Goal: Task Accomplishment & Management: Complete application form

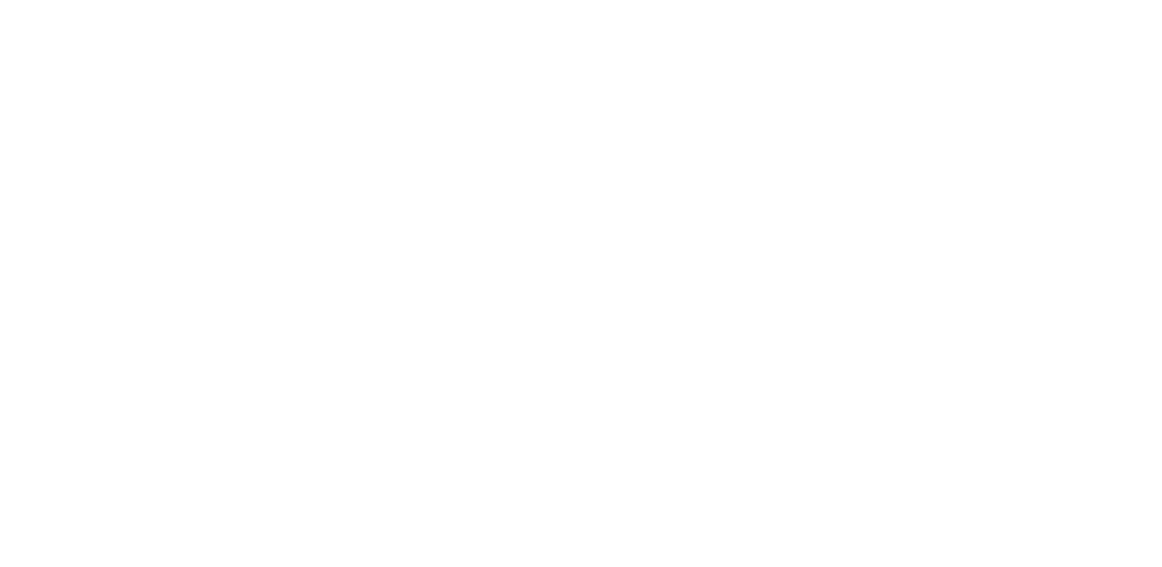
click at [0, 0] on html at bounding box center [0, 0] width 0 height 0
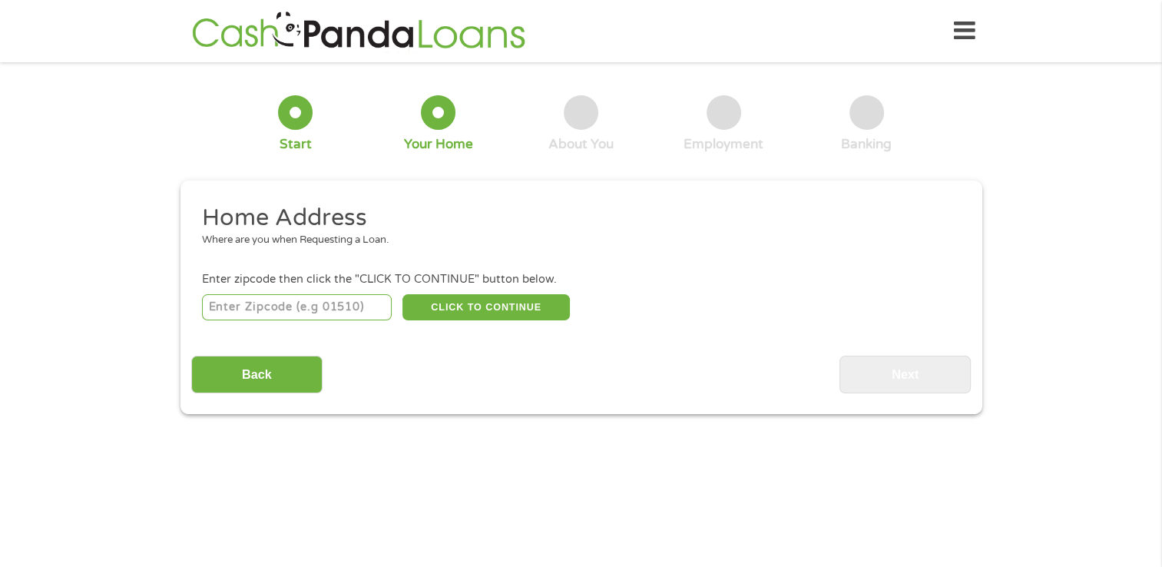
click at [298, 286] on div "Enter zipcode then click the "CLICK TO CONTINUE" button below." at bounding box center [580, 279] width 757 height 17
click at [295, 312] on input "number" at bounding box center [297, 307] width 190 height 26
type input "44485"
select select "[US_STATE]"
click at [518, 312] on button "CLICK TO CONTINUE" at bounding box center [485, 307] width 167 height 26
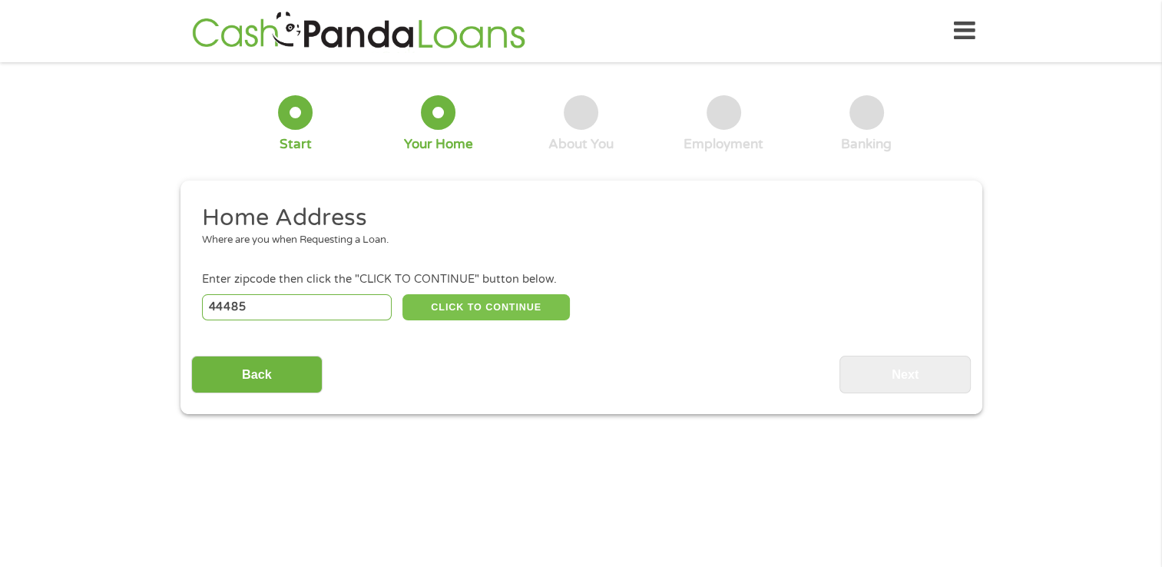
type input "44485"
type input "[PERSON_NAME]"
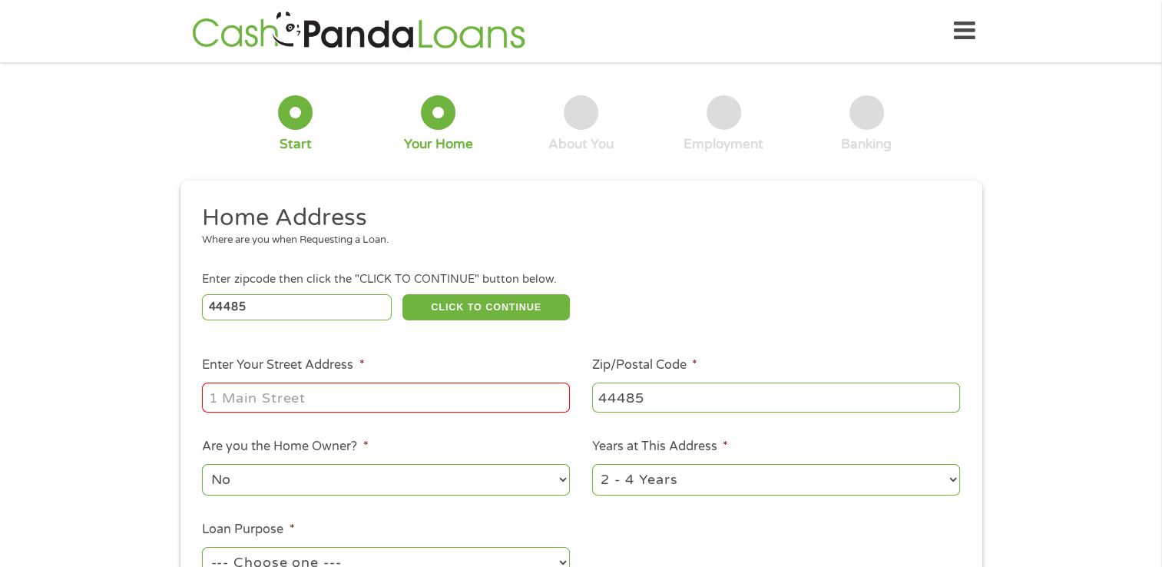
click at [295, 407] on input "Enter Your Street Address *" at bounding box center [386, 396] width 368 height 29
type input "[STREET_ADDRESS][PERSON_NAME]"
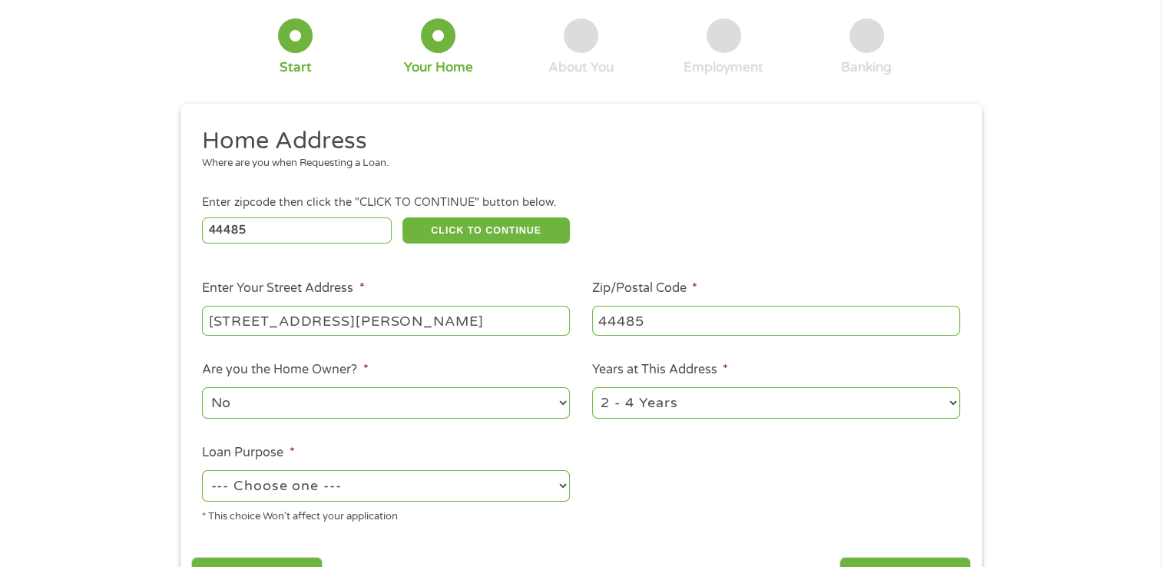
scroll to position [154, 0]
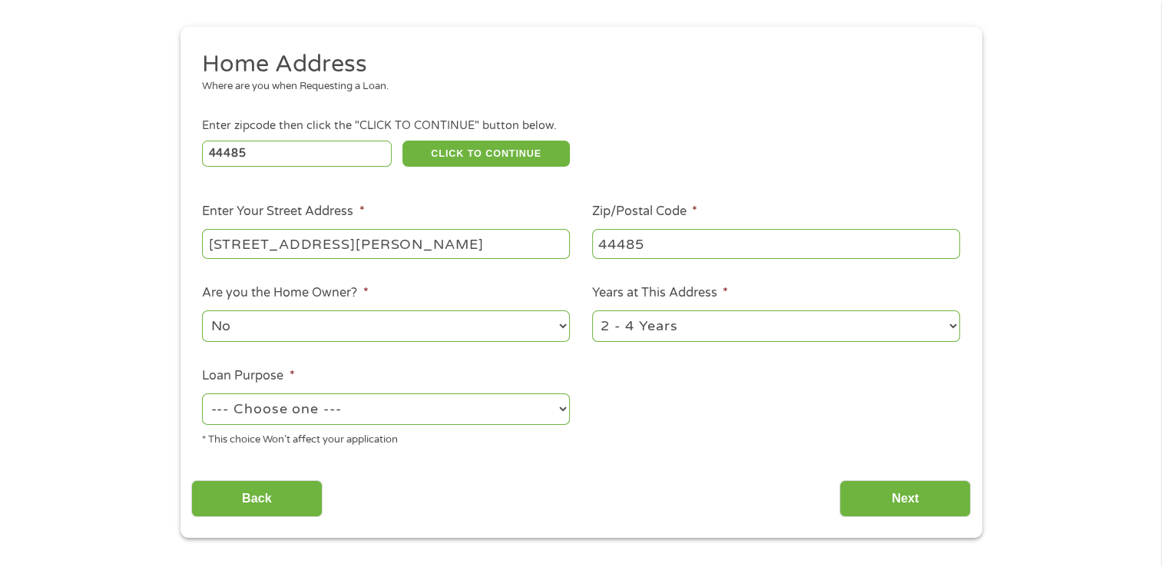
click at [446, 403] on select "--- Choose one --- Pay Bills Debt Consolidation Home Improvement Major Purchase…" at bounding box center [386, 408] width 368 height 31
select select "shorttermcash"
click at [202, 395] on select "--- Choose one --- Pay Bills Debt Consolidation Home Improvement Major Purchase…" at bounding box center [386, 408] width 368 height 31
click at [895, 495] on input "Next" at bounding box center [904, 499] width 131 height 38
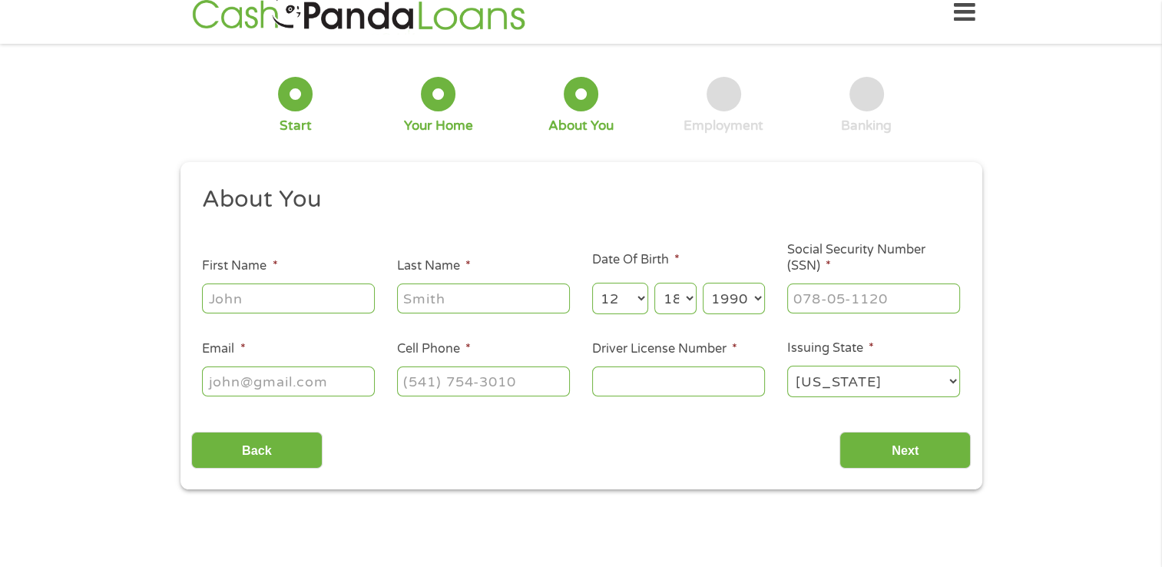
scroll to position [0, 0]
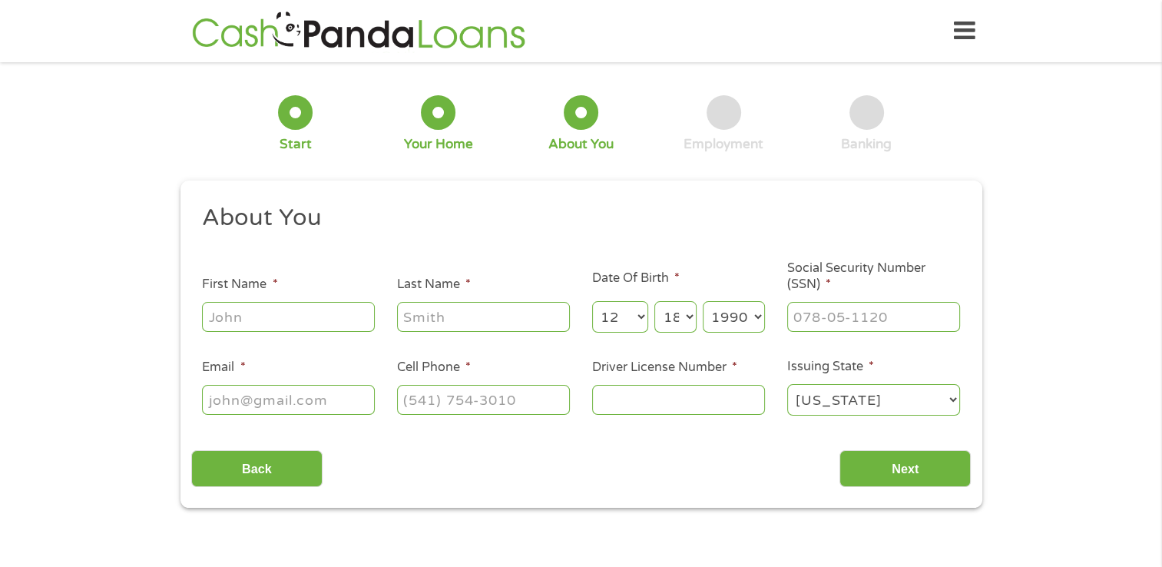
click at [232, 318] on input "First Name *" at bounding box center [288, 316] width 173 height 29
type input "[PERSON_NAME]"
type input "[EMAIL_ADDRESS][DOMAIN_NAME]"
type input "[PHONE_NUMBER]"
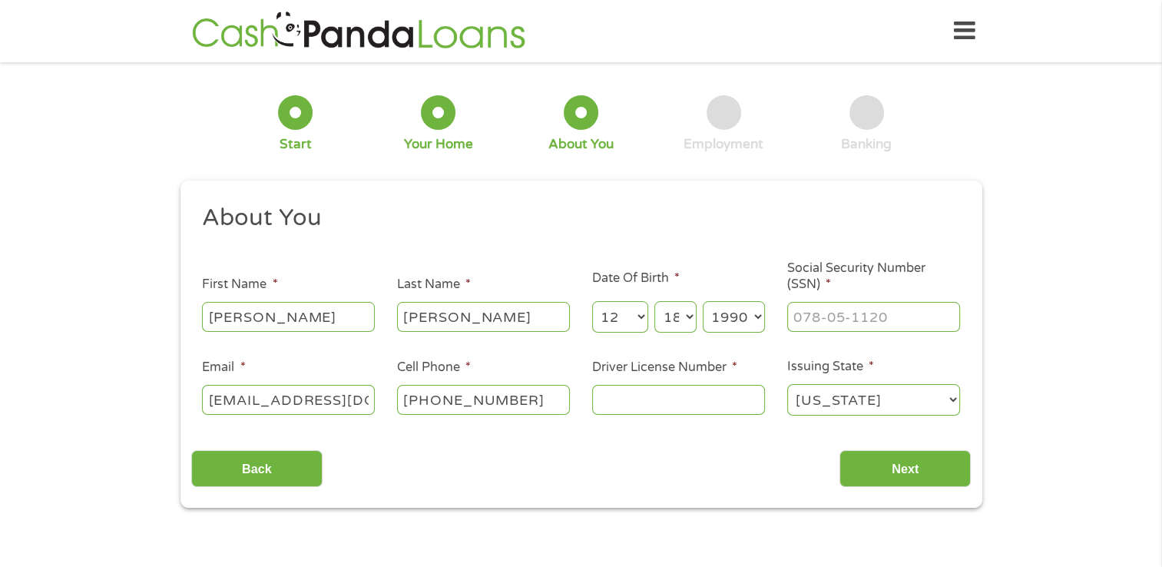
click at [684, 399] on input "Driver License Number *" at bounding box center [678, 399] width 173 height 29
type input "te493033"
click at [895, 308] on input "___-__-____" at bounding box center [873, 316] width 173 height 29
type input "289-92-8074"
click at [929, 475] on input "Next" at bounding box center [904, 469] width 131 height 38
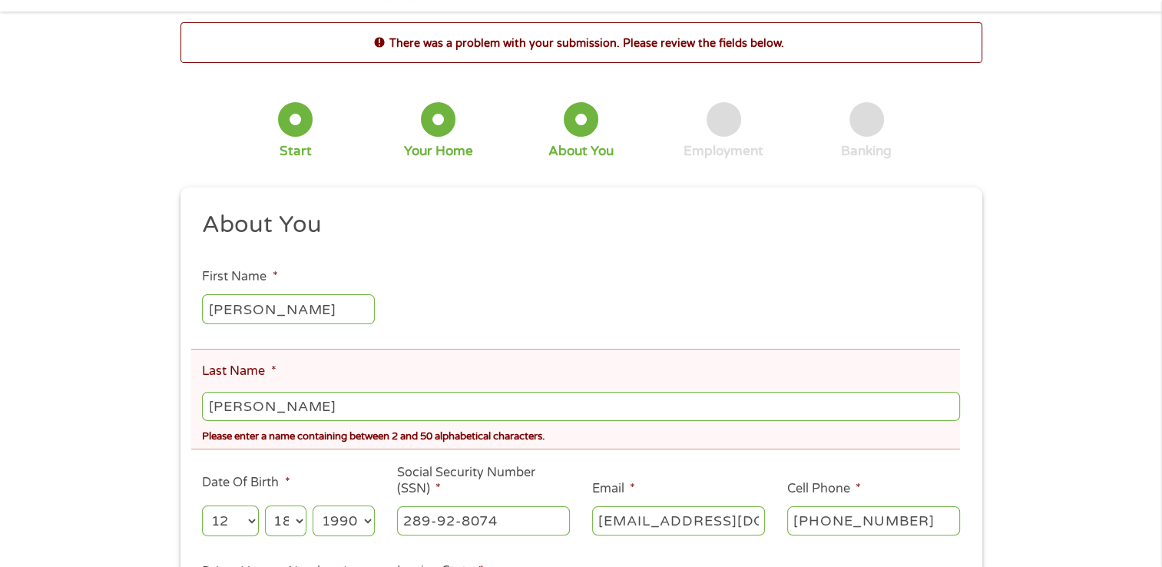
scroll to position [77, 0]
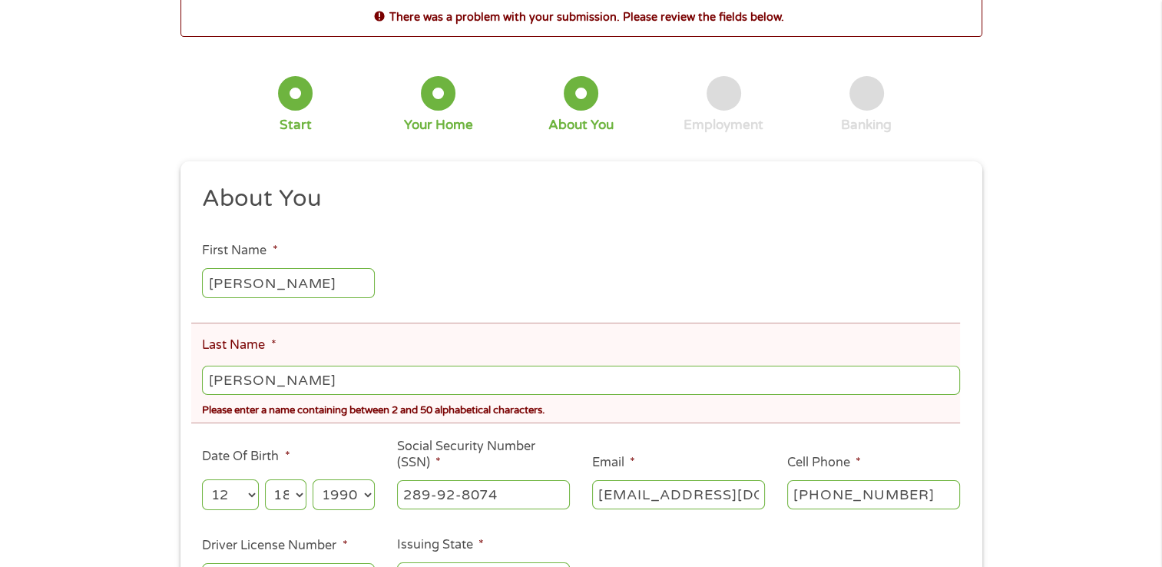
drag, startPoint x: 358, startPoint y: 376, endPoint x: 346, endPoint y: 374, distance: 11.6
click at [346, 376] on input "[PERSON_NAME]" at bounding box center [580, 380] width 757 height 29
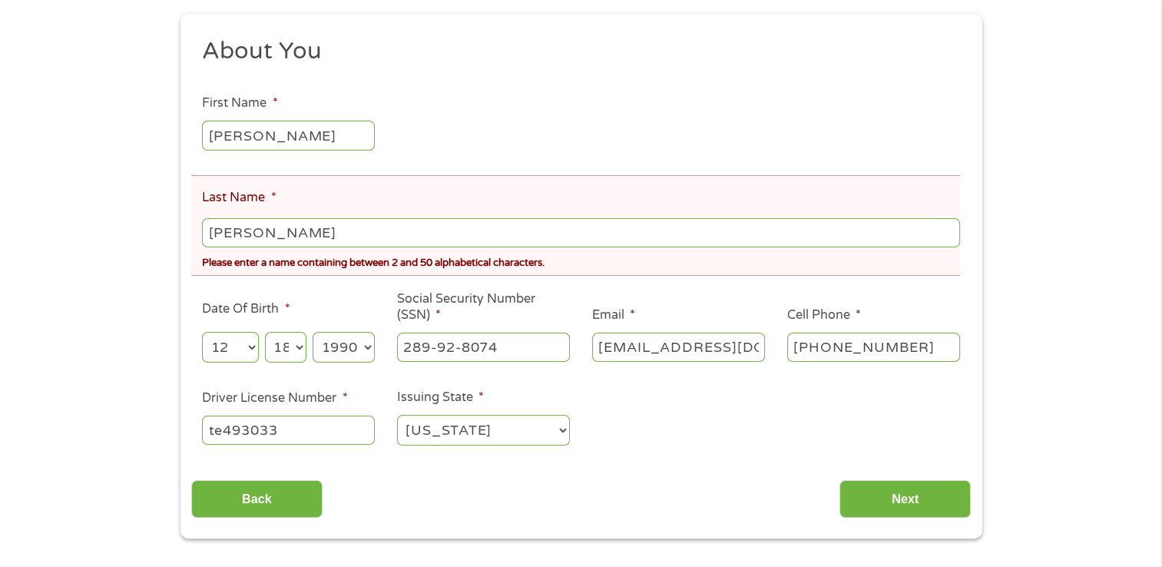
scroll to position [230, 0]
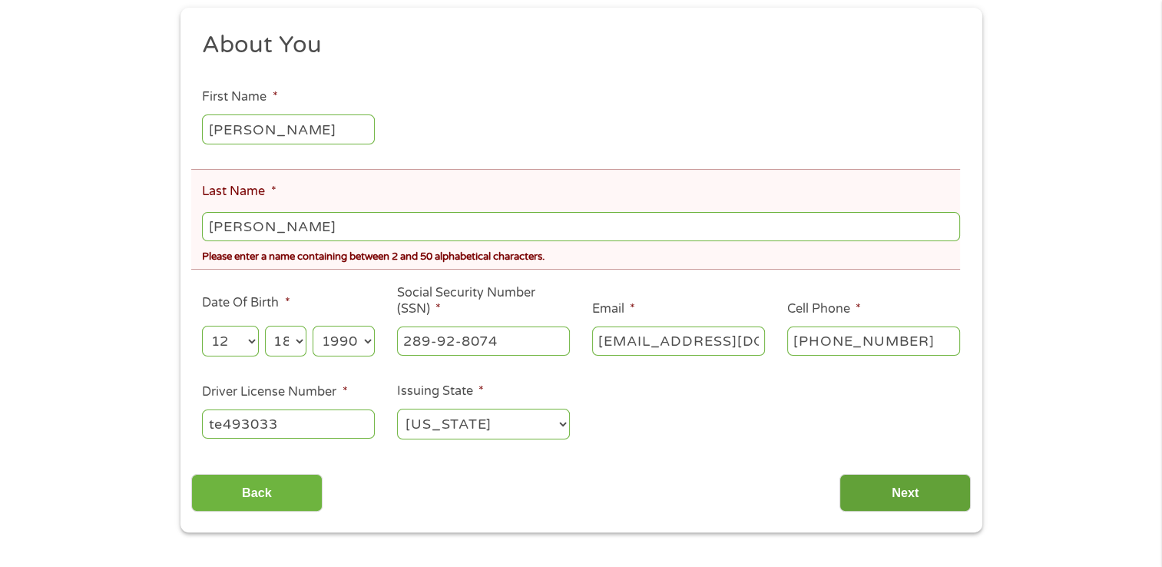
type input "[PERSON_NAME]"
click at [900, 490] on input "Next" at bounding box center [904, 493] width 131 height 38
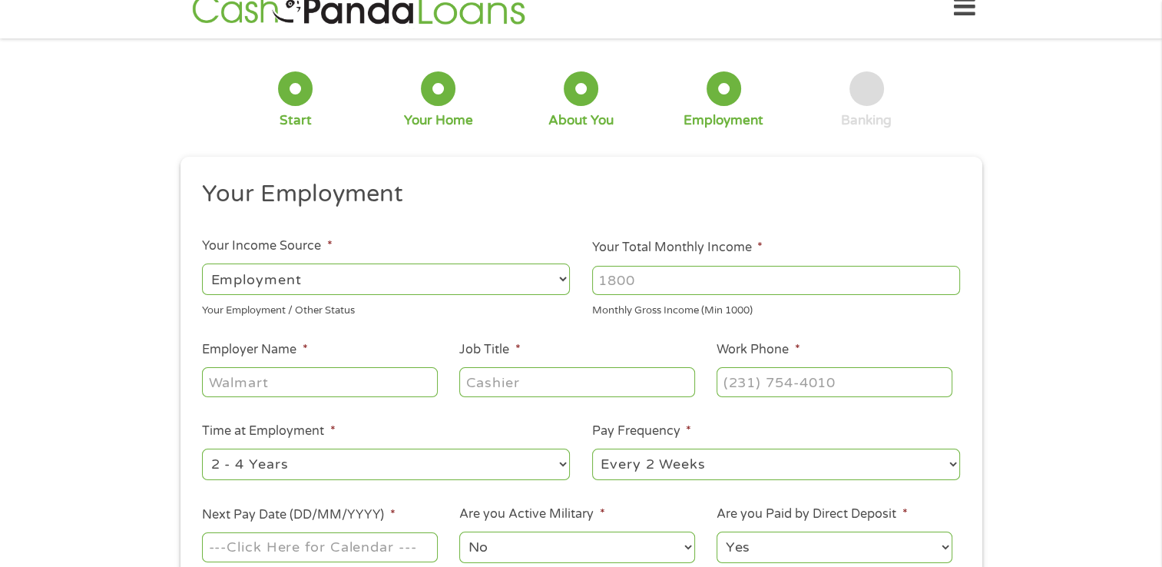
scroll to position [0, 0]
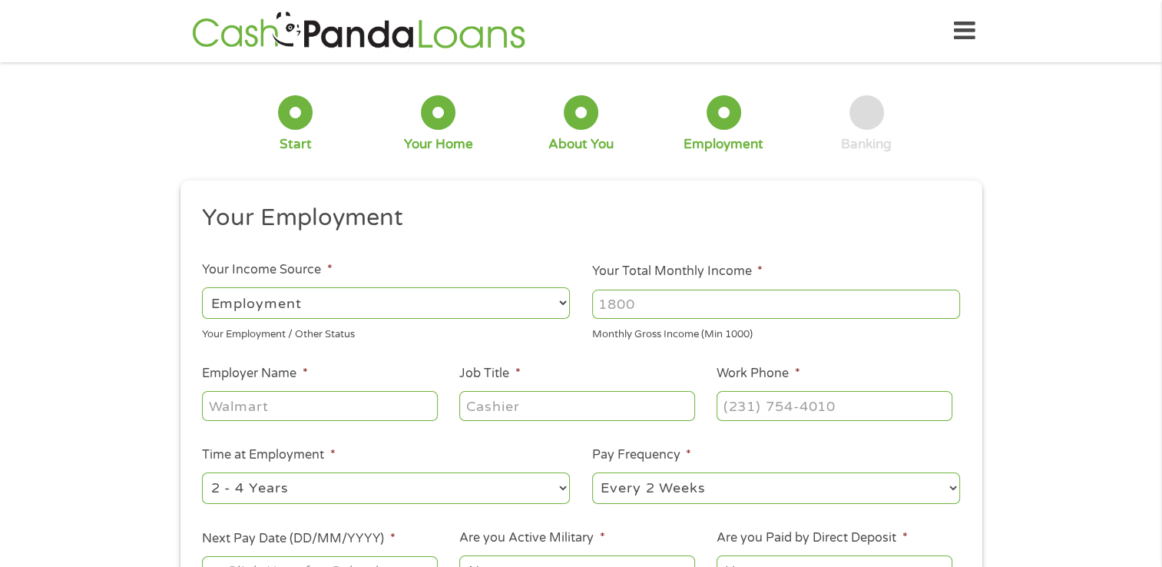
click at [772, 300] on input "Your Total Monthly Income *" at bounding box center [776, 304] width 368 height 29
type input "2150"
click at [293, 407] on input "Employer Name *" at bounding box center [319, 405] width 235 height 29
type input "tmc"
click at [526, 407] on input "Job Title *" at bounding box center [576, 405] width 235 height 29
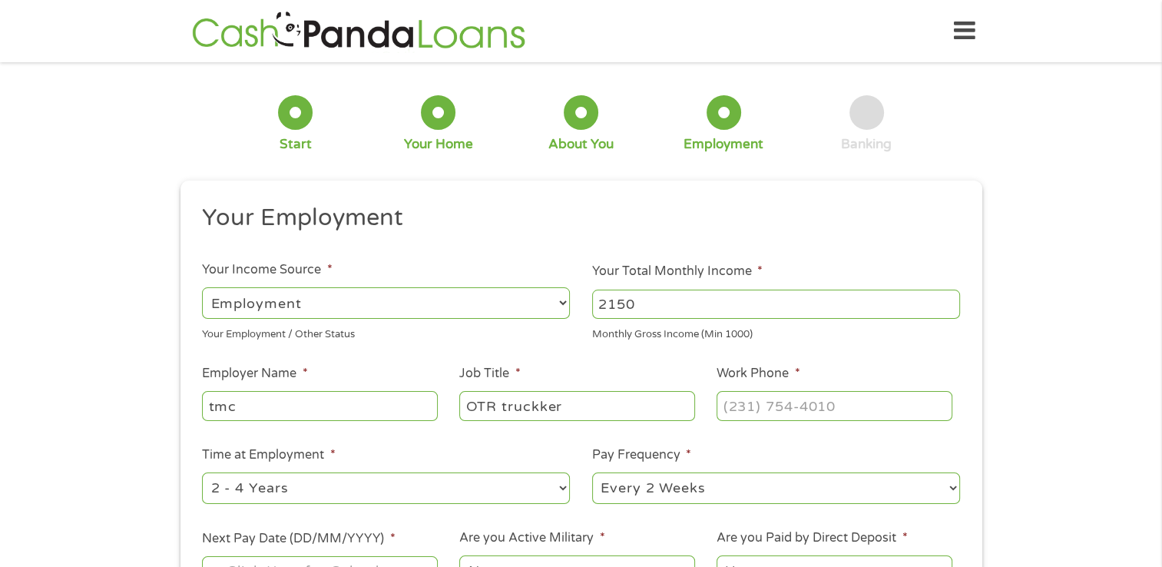
type input "OTR truckker"
type input "(___) ___-____"
click at [887, 410] on input "(___) ___-____" at bounding box center [834, 405] width 235 height 29
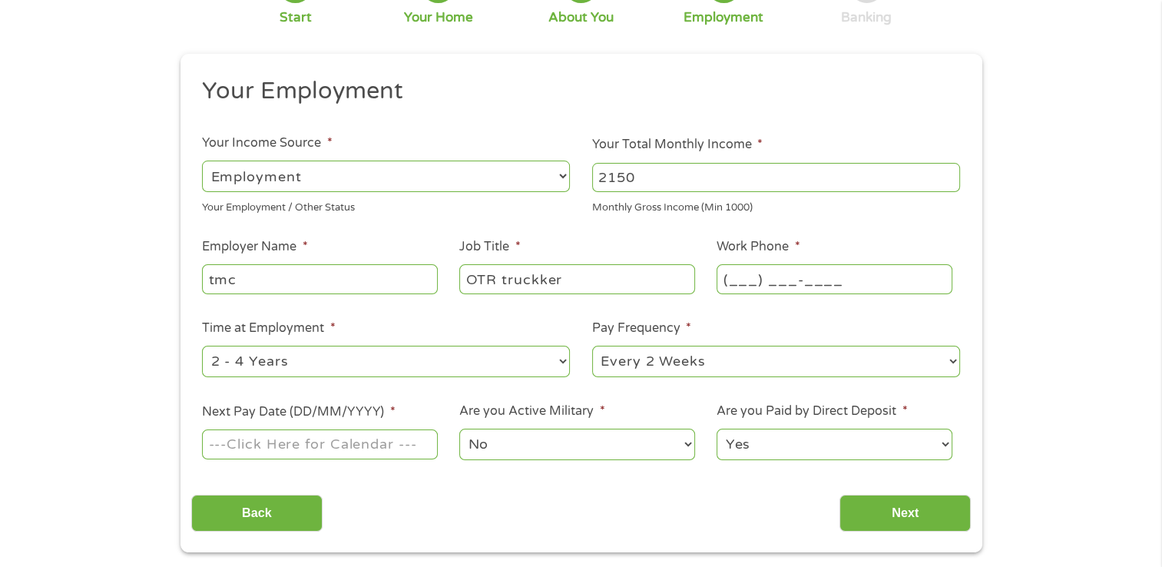
scroll to position [154, 0]
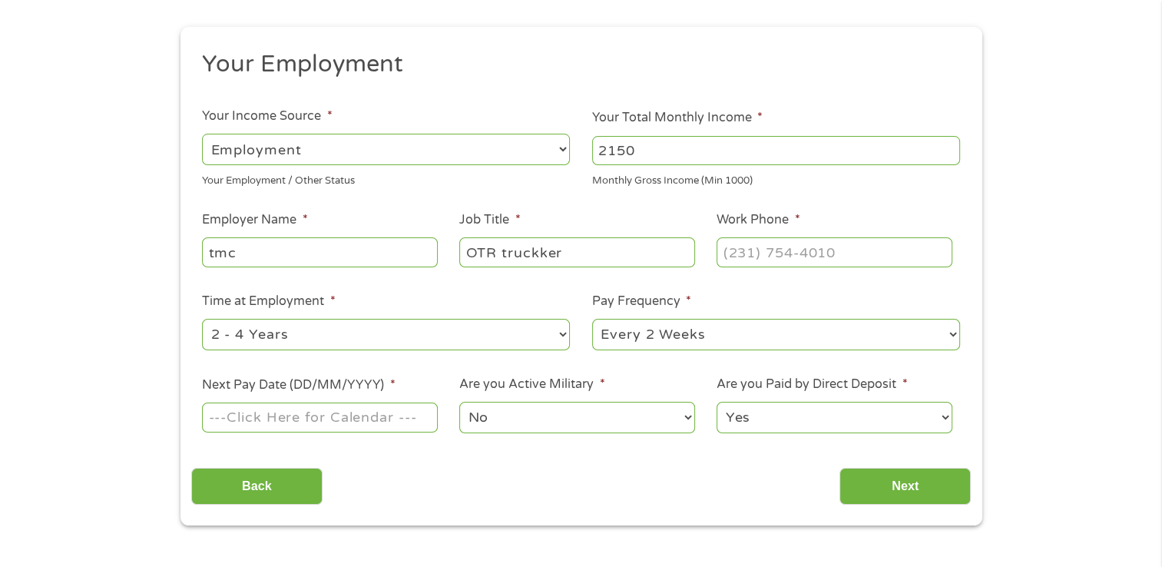
type input "(___) ___-____"
click at [356, 409] on input "Next Pay Date (DD/MM/YYYY) *" at bounding box center [319, 416] width 235 height 29
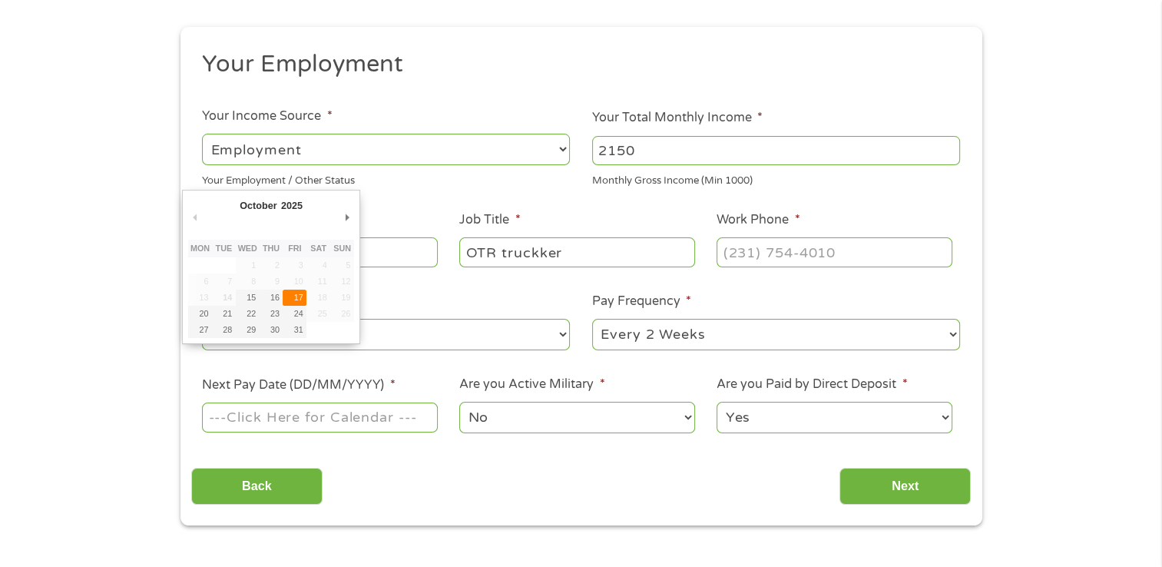
type input "[DATE]"
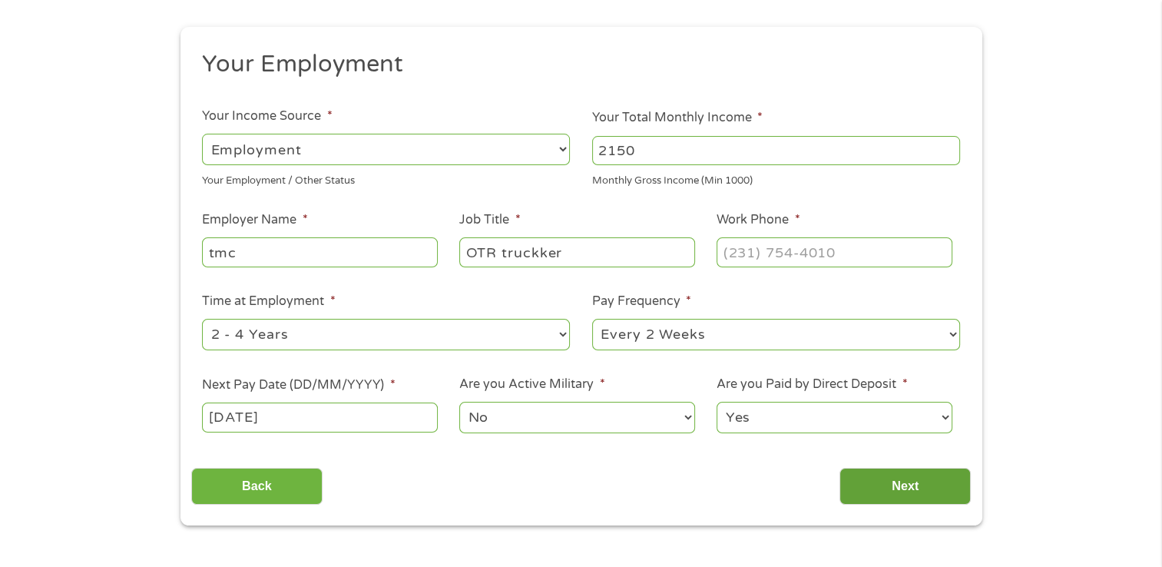
click at [925, 479] on input "Next" at bounding box center [904, 487] width 131 height 38
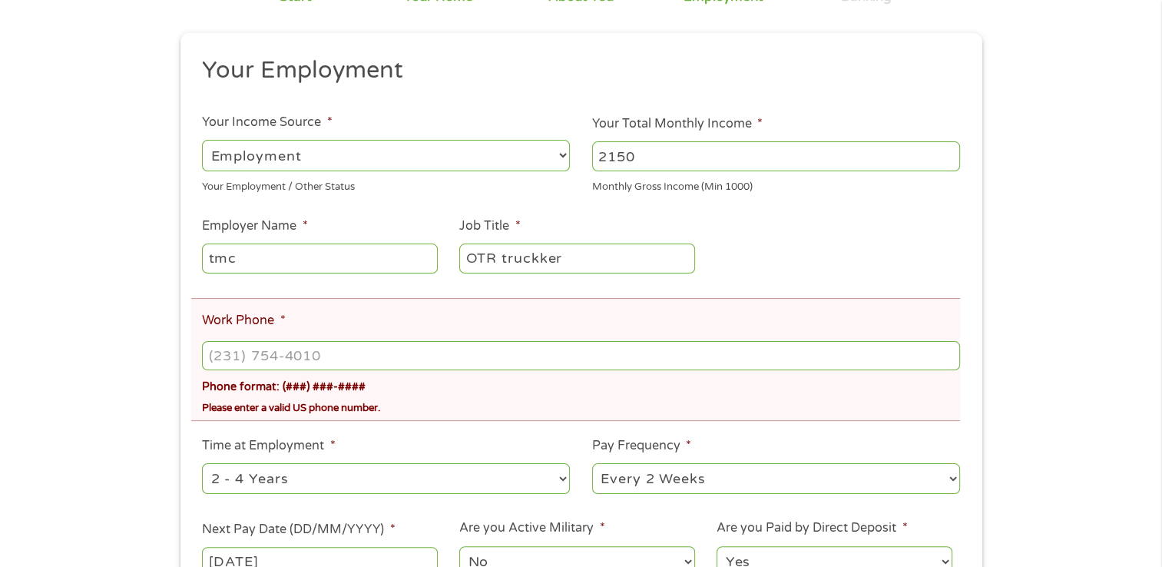
scroll to position [230, 0]
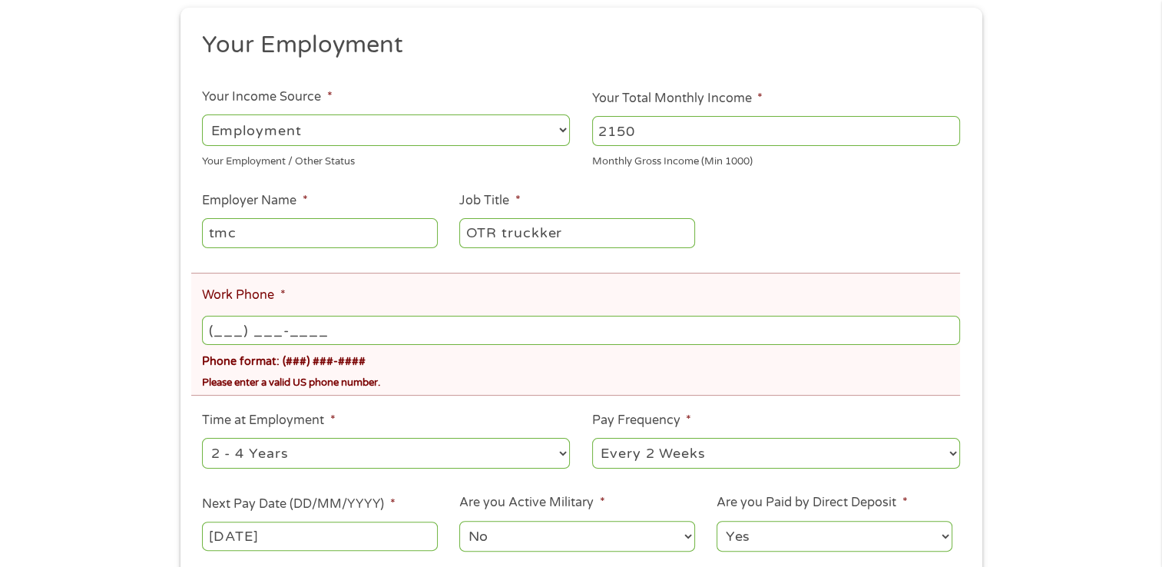
click at [304, 326] on input "(___) ___-____" at bounding box center [580, 330] width 757 height 29
type input "[PHONE_NUMBER]"
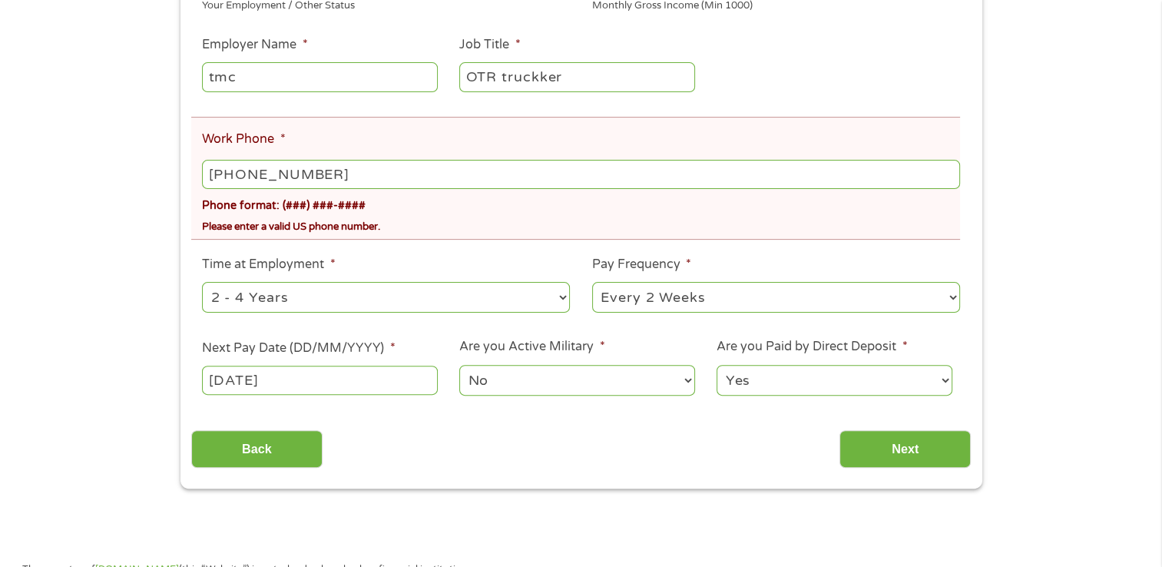
scroll to position [461, 0]
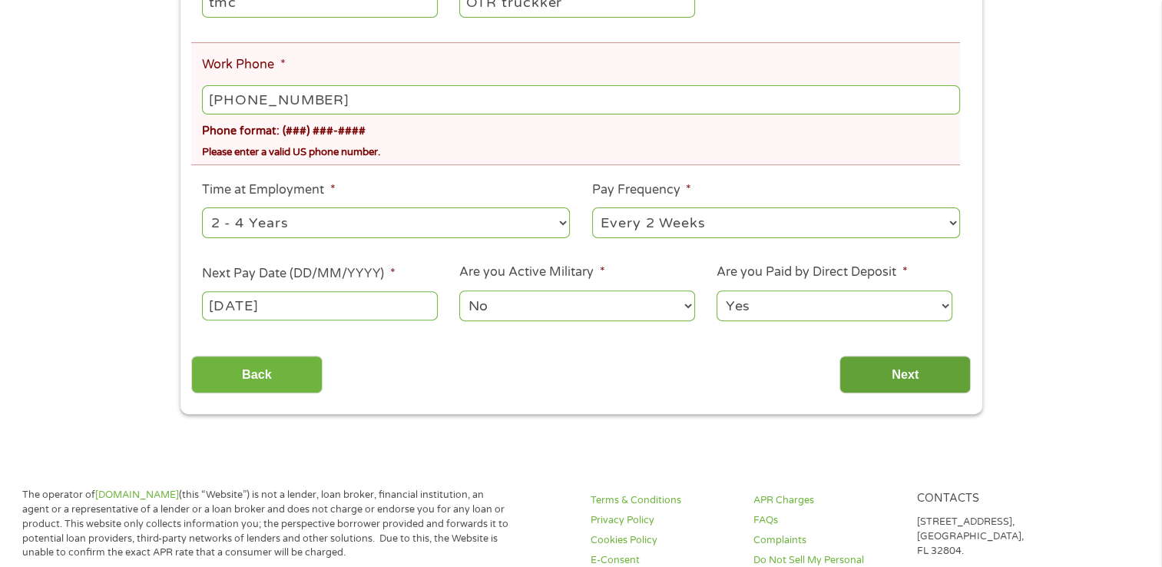
click at [908, 379] on input "Next" at bounding box center [904, 375] width 131 height 38
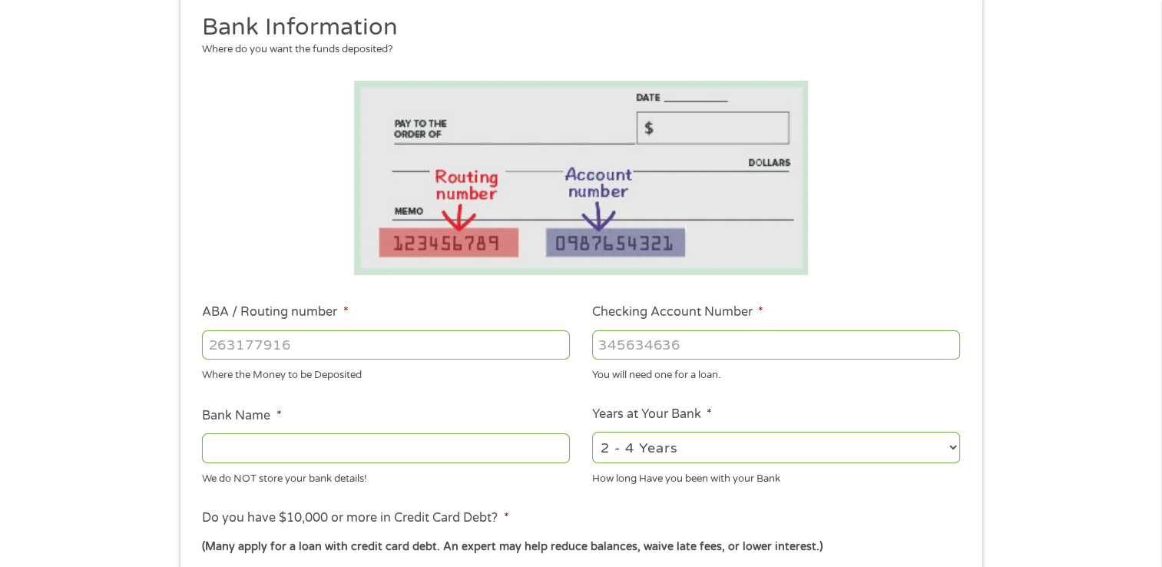
scroll to position [230, 0]
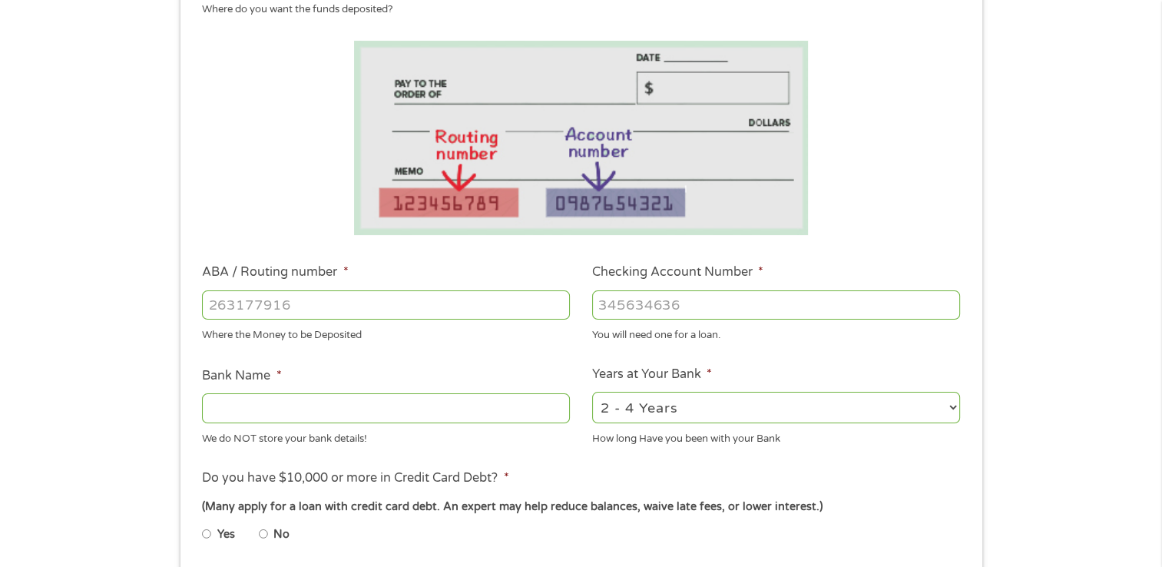
click at [310, 313] on input "ABA / Routing number *" at bounding box center [386, 304] width 368 height 29
click at [343, 315] on input "ABA / Routing number *" at bounding box center [386, 304] width 368 height 29
type input "124303162"
type input "GOBANK A DIVISION OF GREEN DOT BANK"
type input "124303162"
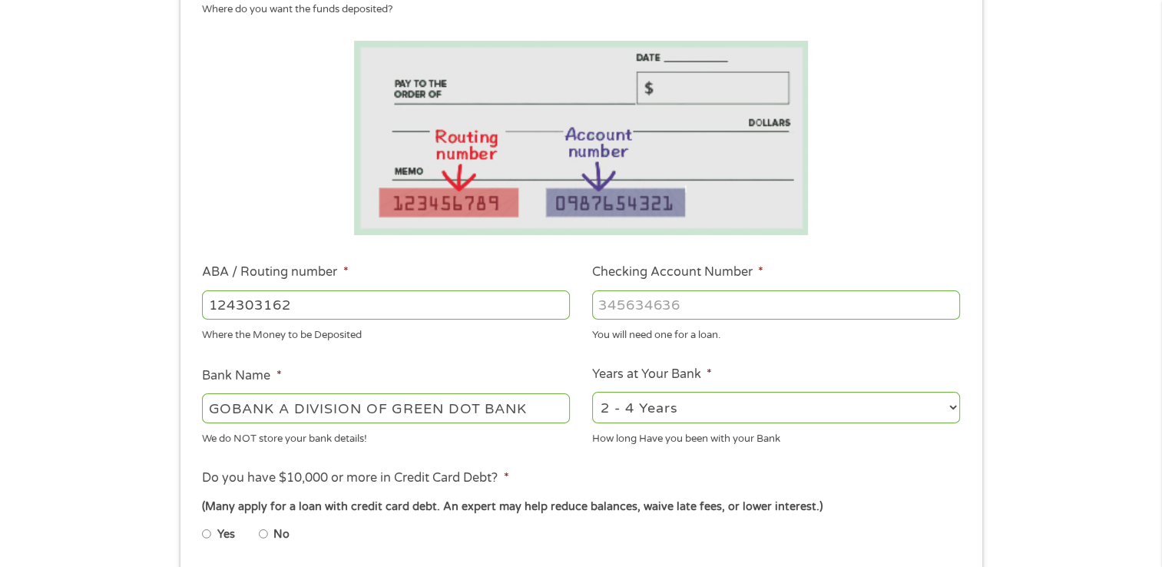
click at [631, 303] on input "Checking Account Number *" at bounding box center [776, 304] width 368 height 29
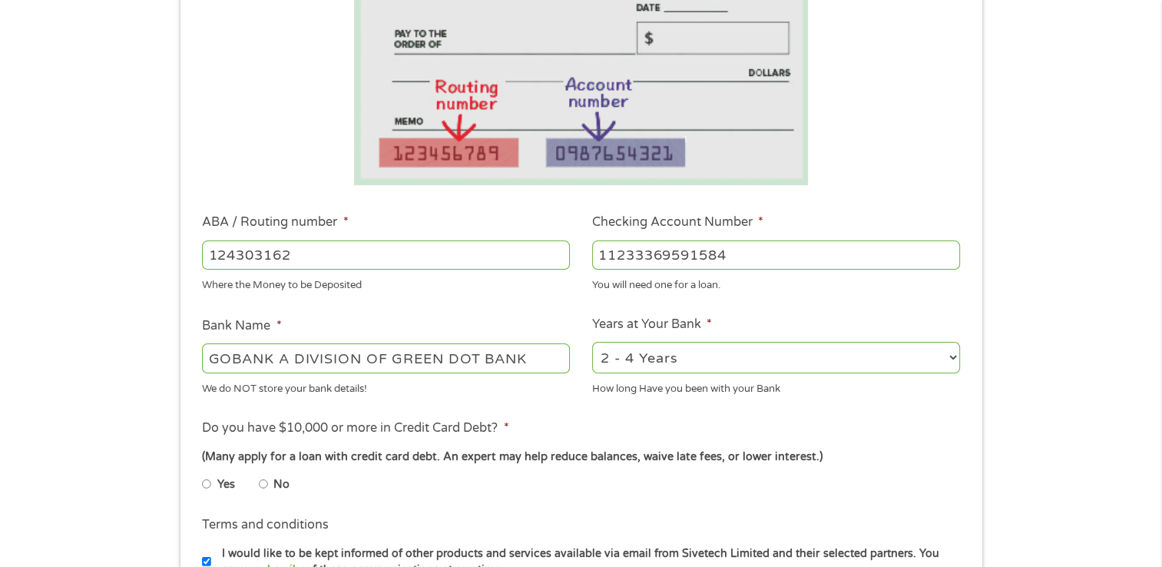
scroll to position [307, 0]
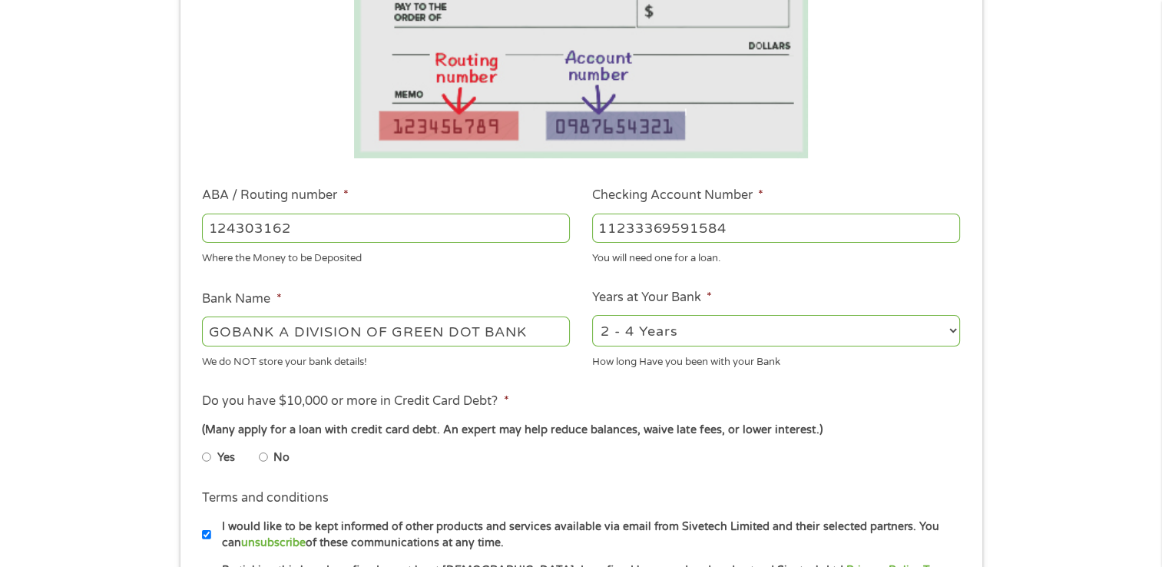
type input "11233369591584"
click at [214, 454] on li "Yes" at bounding box center [230, 457] width 57 height 30
click at [204, 459] on input "Yes" at bounding box center [206, 457] width 9 height 25
radio input "true"
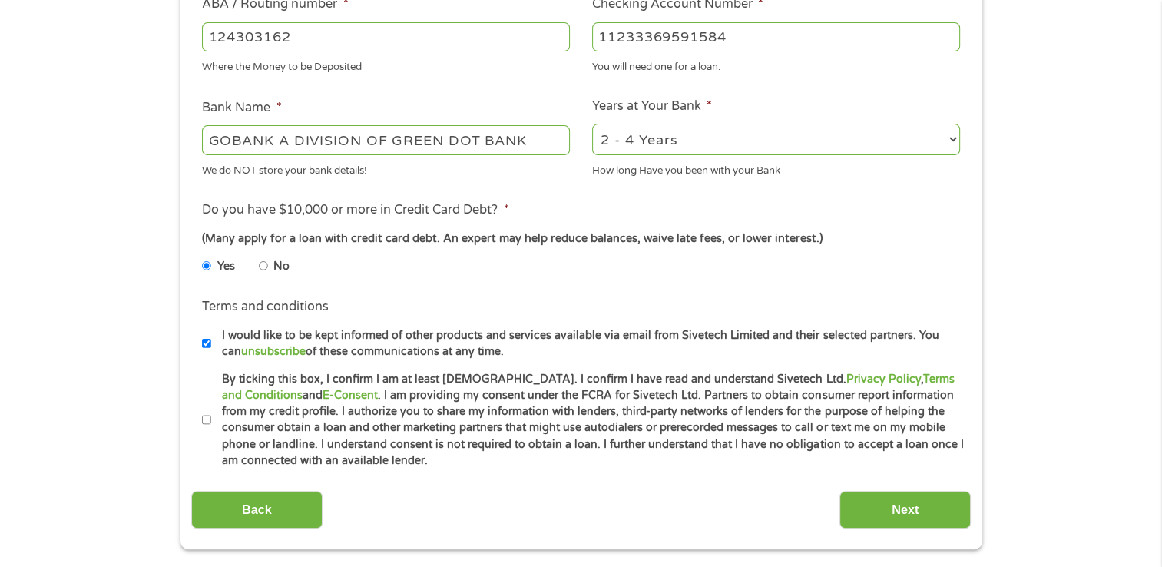
scroll to position [538, 0]
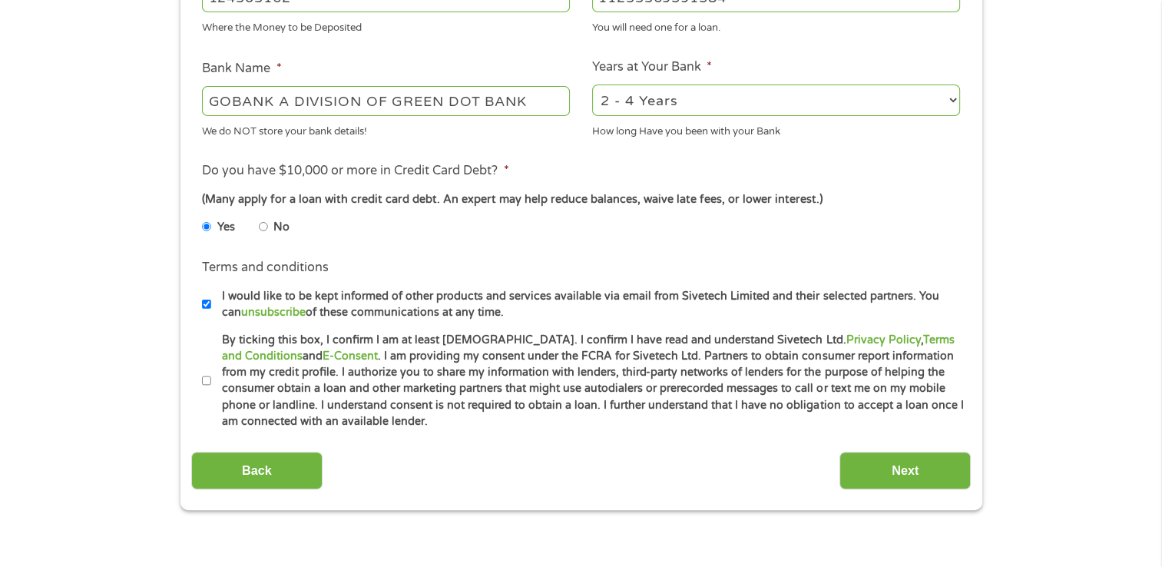
click at [211, 379] on label "By ticking this box, I confirm I am at least [DEMOGRAPHIC_DATA]. I confirm I ha…" at bounding box center [587, 381] width 753 height 98
click at [211, 379] on input "By ticking this box, I confirm I am at least [DEMOGRAPHIC_DATA]. I confirm I ha…" at bounding box center [206, 381] width 9 height 25
checkbox input "true"
click at [924, 465] on input "Next" at bounding box center [904, 471] width 131 height 38
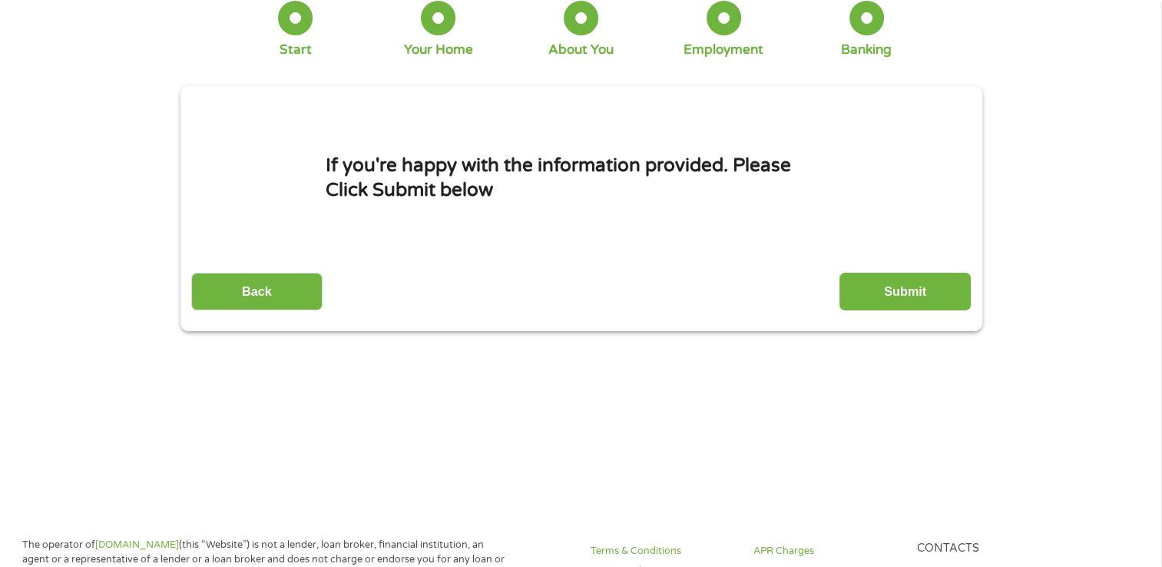
scroll to position [0, 0]
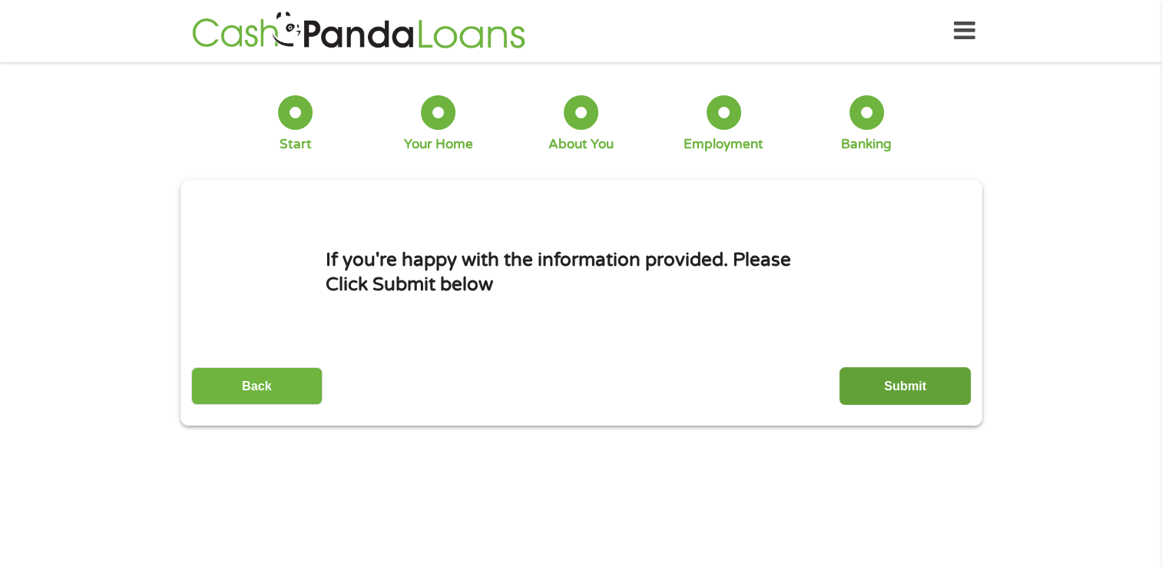
click at [896, 387] on input "Submit" at bounding box center [904, 386] width 131 height 38
